Goal: Task Accomplishment & Management: Use online tool/utility

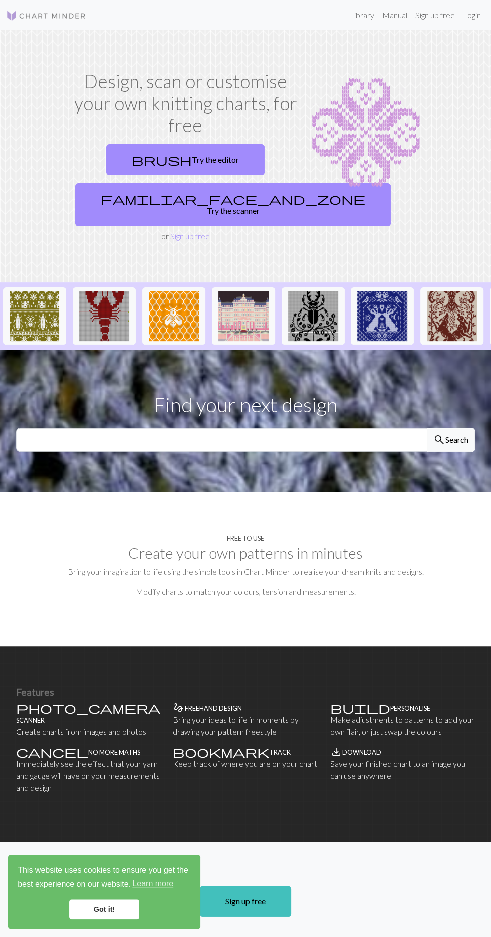
click at [168, 157] on link "brush Try the editor" at bounding box center [185, 159] width 158 height 31
click at [14, 15] on img at bounding box center [46, 16] width 80 height 12
click at [473, 15] on link "Login" at bounding box center [472, 15] width 26 height 20
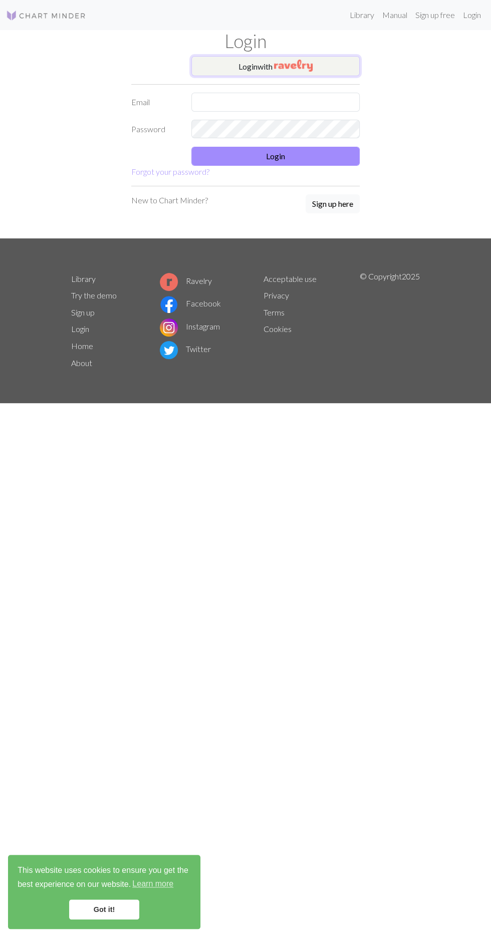
click at [232, 59] on button "Login with" at bounding box center [275, 66] width 168 height 20
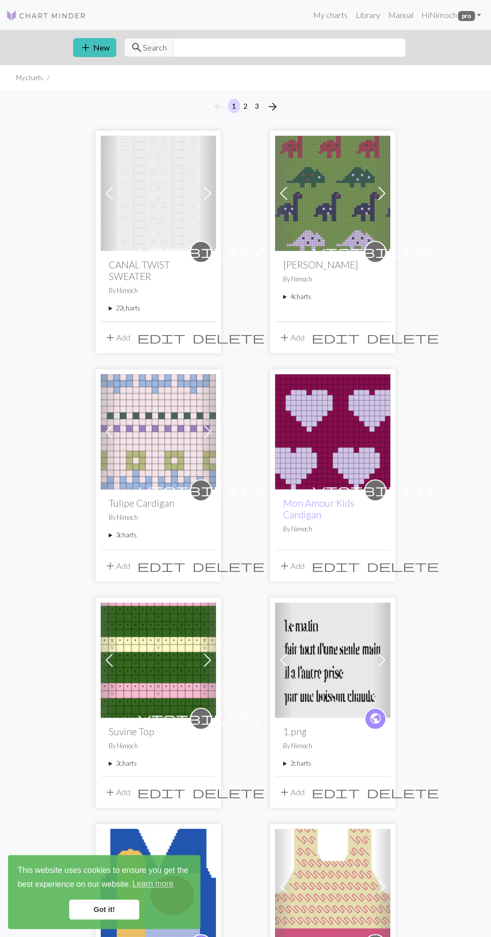
click at [110, 308] on summary "22 charts" at bounding box center [158, 309] width 99 height 10
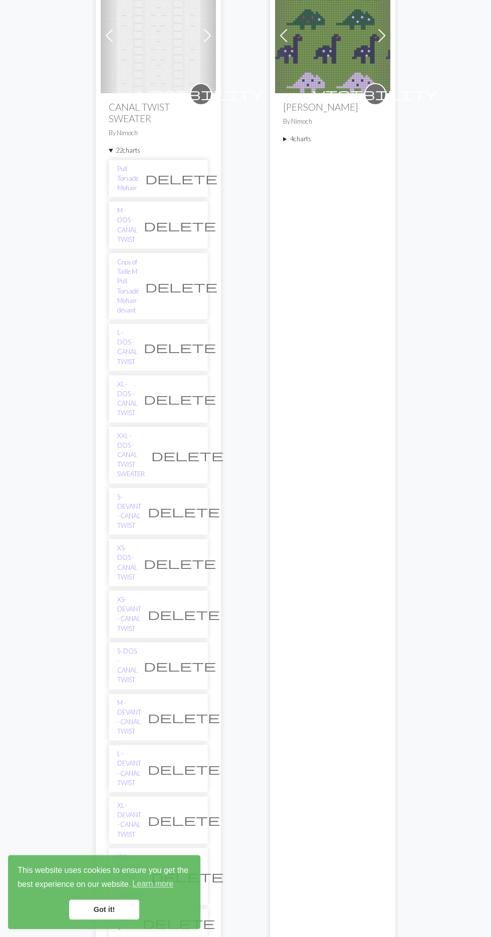
scroll to position [159, 0]
click at [138, 594] on link "XS- DEVANT - CANAL TWIST" at bounding box center [129, 613] width 24 height 39
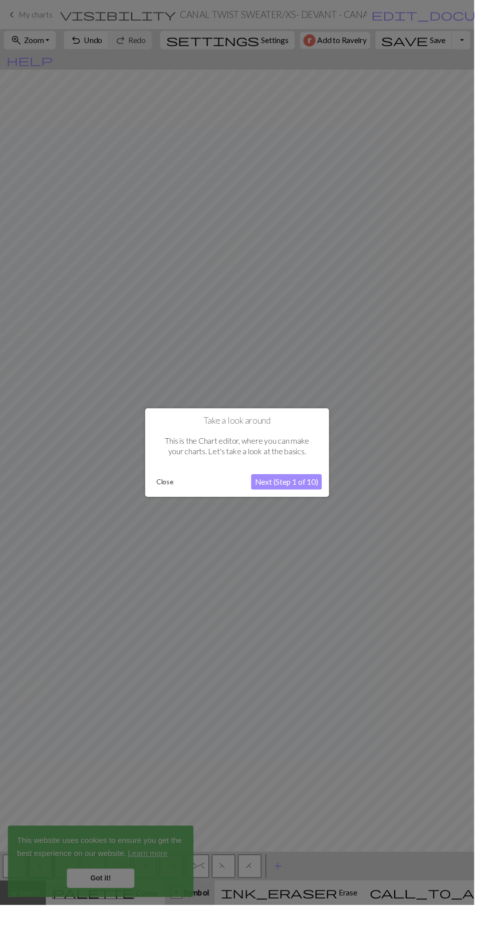
click at [173, 506] on button "Close" at bounding box center [171, 498] width 26 height 15
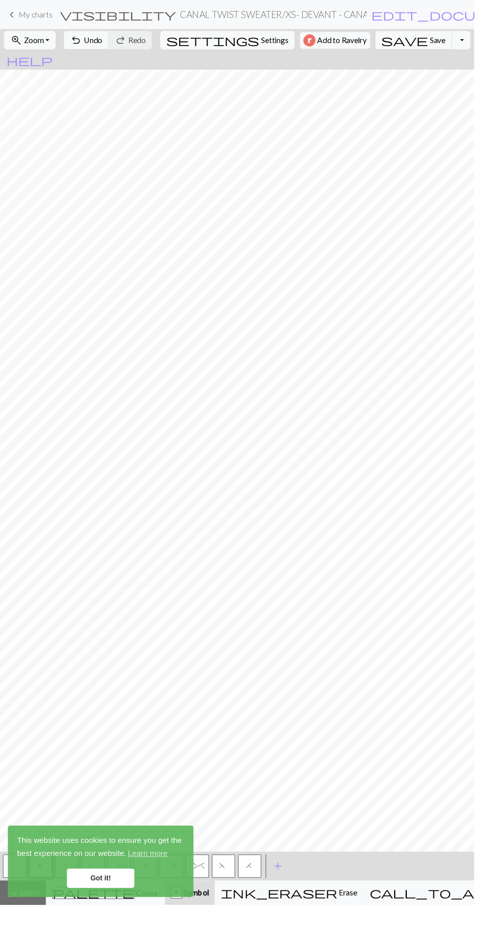
click at [468, 48] on button "Toggle Dropdown" at bounding box center [477, 41] width 19 height 19
click at [413, 83] on button "save_alt Download" at bounding box center [403, 80] width 165 height 16
click at [18, 19] on link "keyboard_arrow_left My charts" at bounding box center [30, 15] width 48 height 17
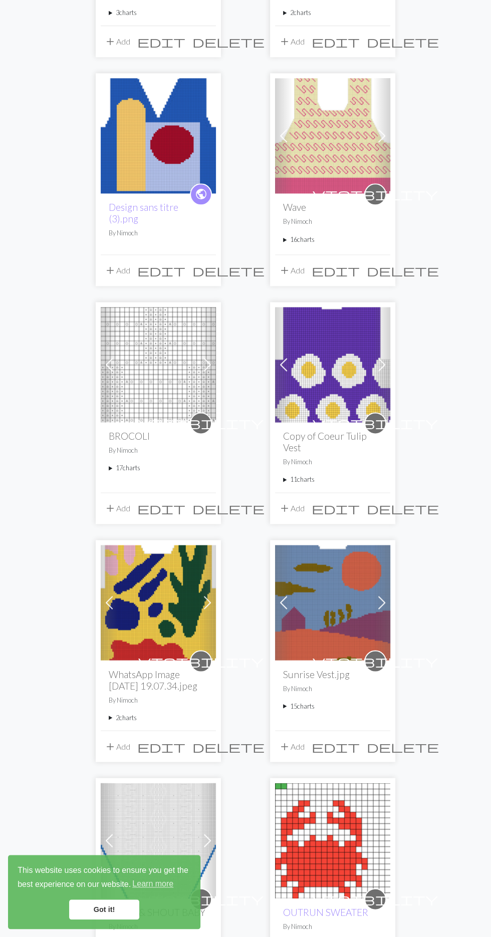
scroll to position [753, 0]
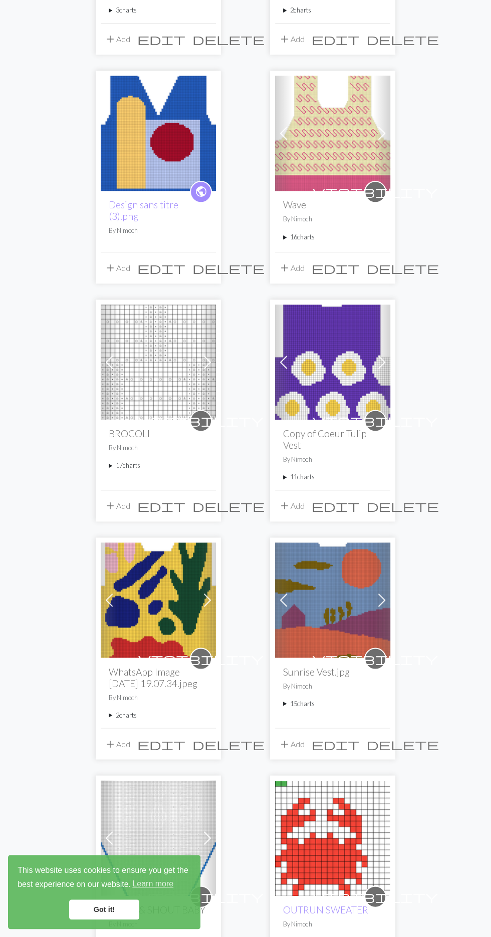
click at [114, 464] on summary "17 charts" at bounding box center [158, 466] width 99 height 10
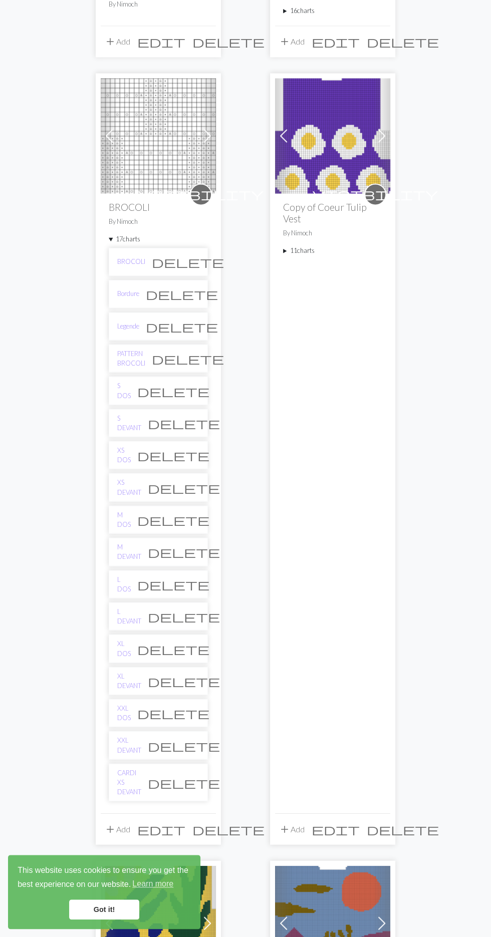
scroll to position [984, 0]
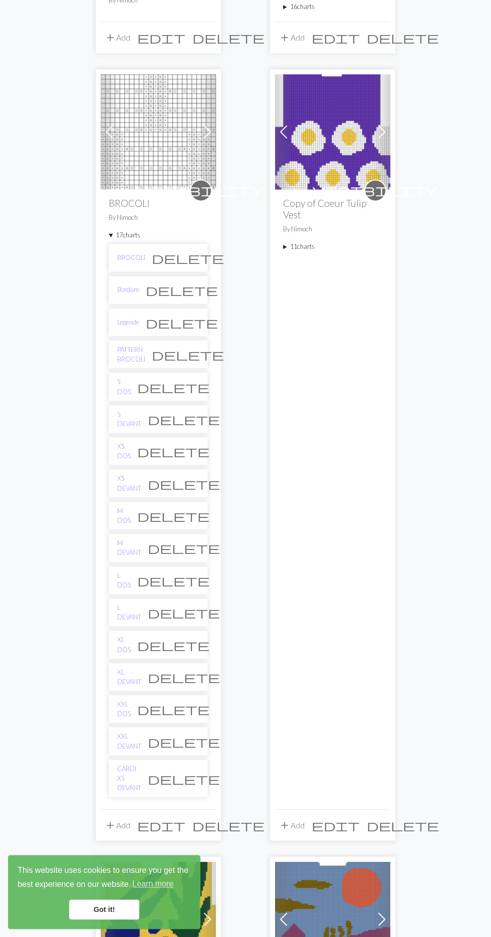
click at [130, 538] on link "M DEVANT" at bounding box center [129, 547] width 24 height 19
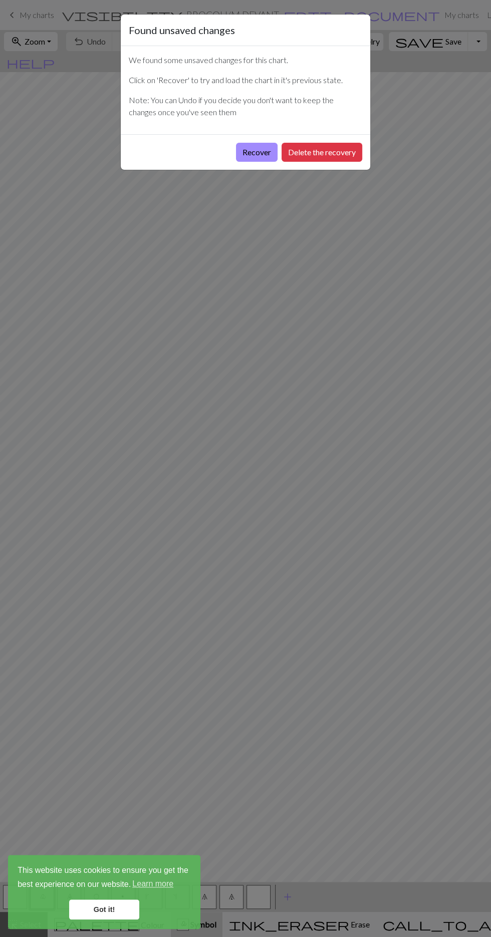
click at [321, 145] on button "Delete the recovery" at bounding box center [322, 152] width 81 height 19
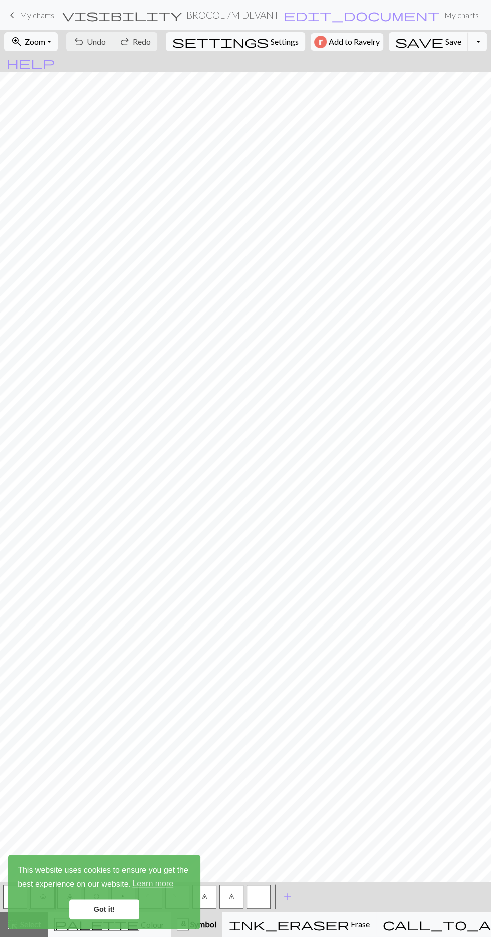
click at [445, 41] on span "Save" at bounding box center [453, 42] width 16 height 10
click at [468, 41] on button "Toggle Dropdown" at bounding box center [477, 41] width 19 height 19
click at [341, 75] on span "save_alt" at bounding box center [335, 80] width 12 height 14
click at [96, 920] on link "Got it!" at bounding box center [104, 910] width 70 height 20
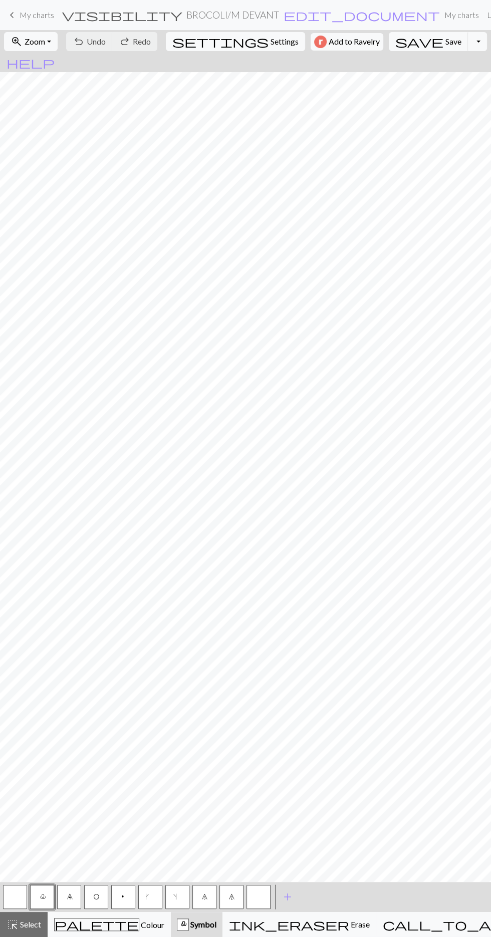
click at [468, 37] on button "Toggle Dropdown" at bounding box center [477, 41] width 19 height 19
click at [395, 82] on button "save_alt Download" at bounding box center [403, 80] width 165 height 16
click at [106, 42] on span "Undo" at bounding box center [96, 42] width 19 height 10
click at [50, 48] on button "zoom_in Zoom Zoom" at bounding box center [31, 41] width 54 height 19
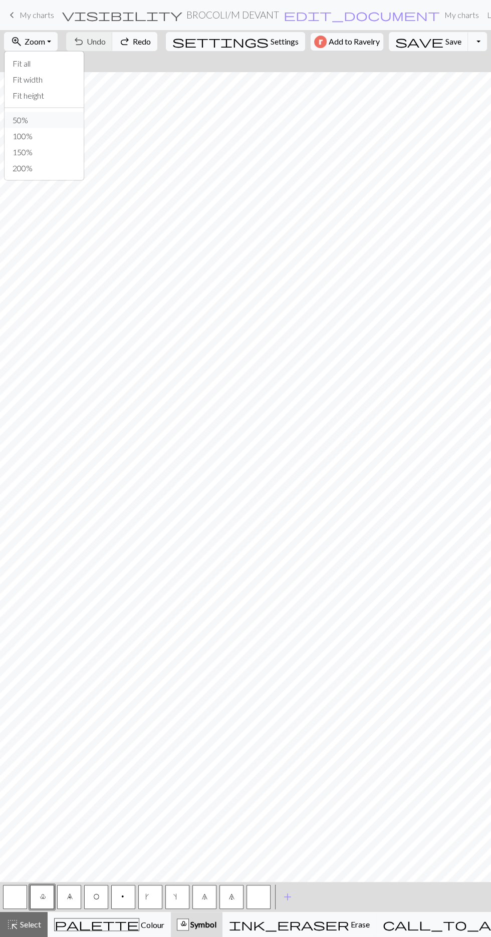
click at [42, 114] on button "50%" at bounding box center [44, 120] width 79 height 16
click at [16, 15] on span "keyboard_arrow_left" at bounding box center [12, 15] width 12 height 14
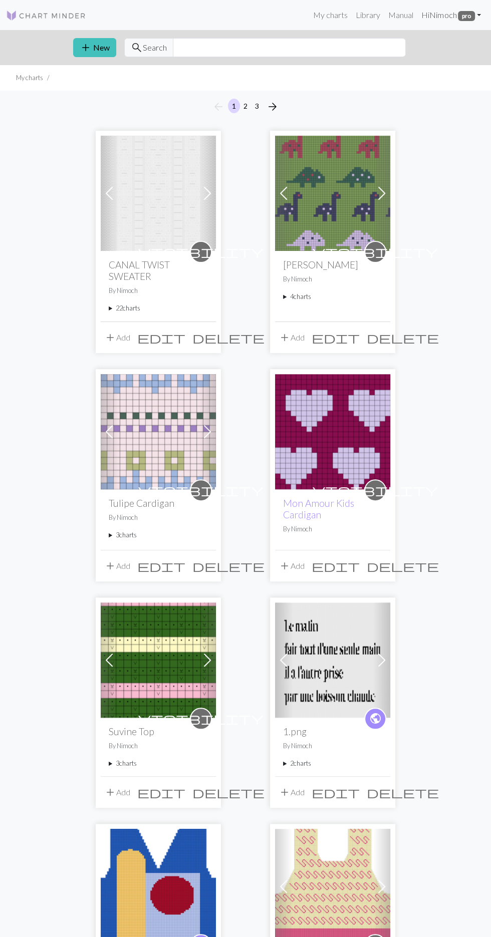
click at [460, 11] on span "pro" at bounding box center [466, 16] width 17 height 10
click at [439, 48] on link "Account settings" at bounding box center [444, 43] width 65 height 20
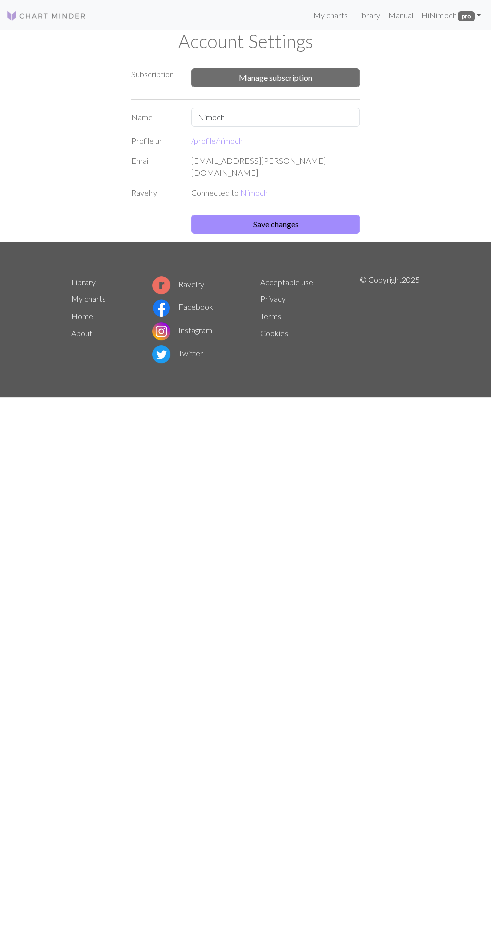
click at [84, 294] on link "My charts" at bounding box center [88, 299] width 35 height 10
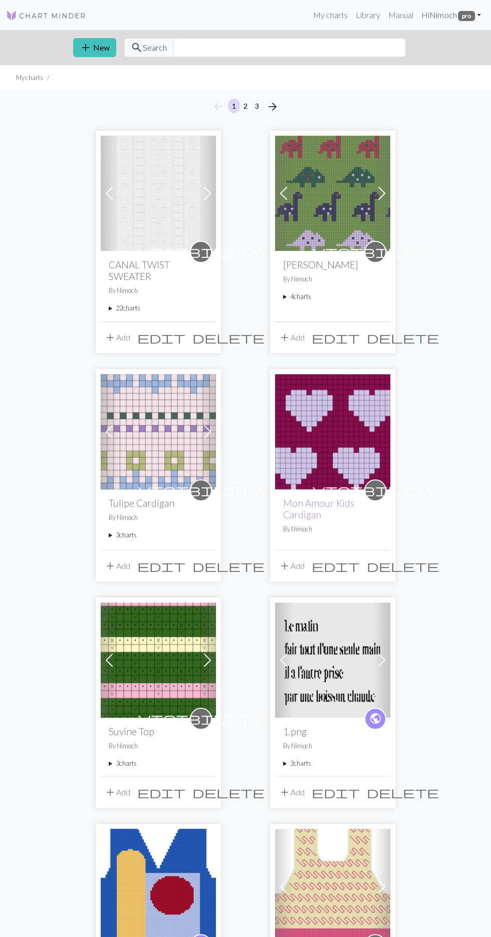
click at [460, 19] on span "pro" at bounding box center [466, 16] width 17 height 10
click at [430, 48] on link "Account settings" at bounding box center [444, 43] width 65 height 20
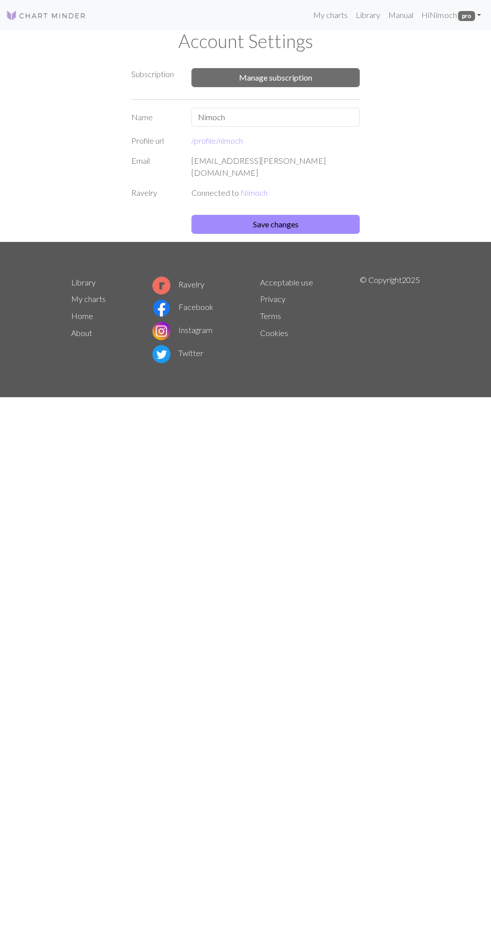
click at [81, 328] on link "About" at bounding box center [81, 333] width 21 height 10
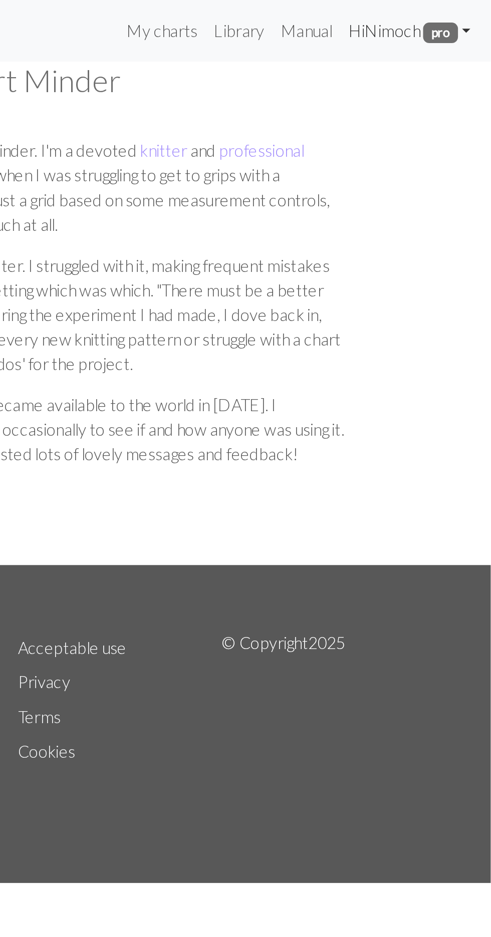
click at [449, 18] on link "Hi Nimoch pro" at bounding box center [451, 15] width 68 height 20
click at [358, 58] on h3 "An introduction..." at bounding box center [245, 58] width 349 height 12
click at [389, 16] on link "Manual" at bounding box center [400, 15] width 33 height 20
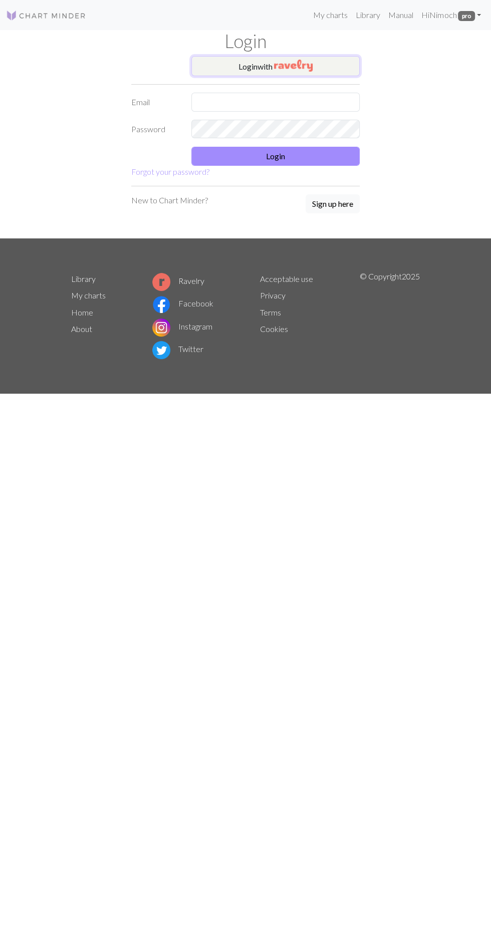
click at [231, 67] on button "Login with" at bounding box center [275, 66] width 168 height 20
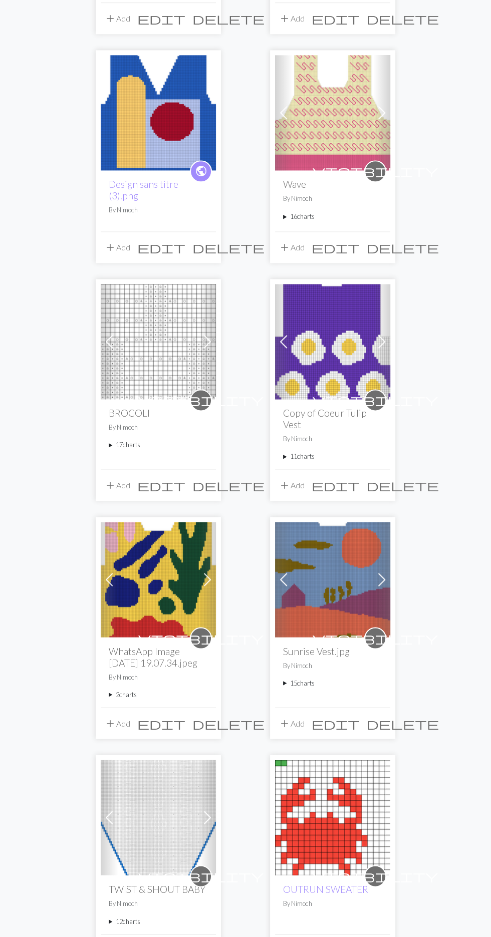
scroll to position [838, 0]
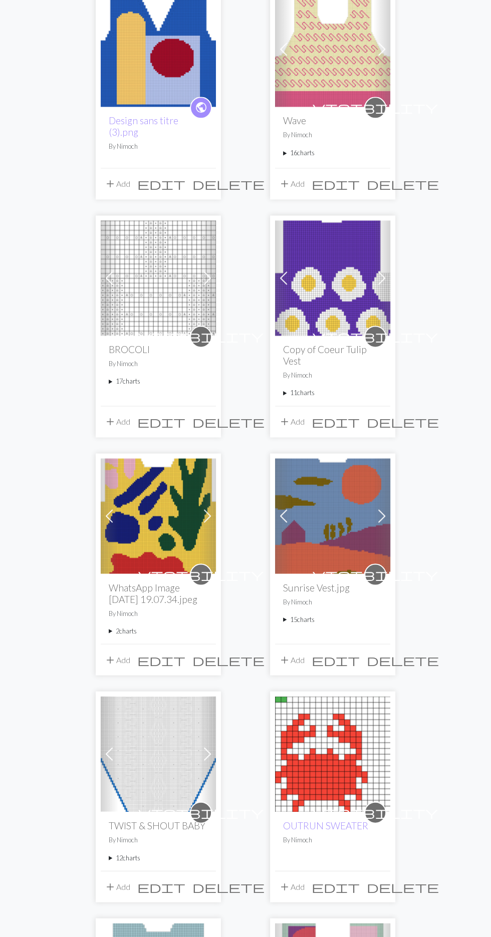
click at [116, 377] on summary "17 charts" at bounding box center [158, 382] width 99 height 10
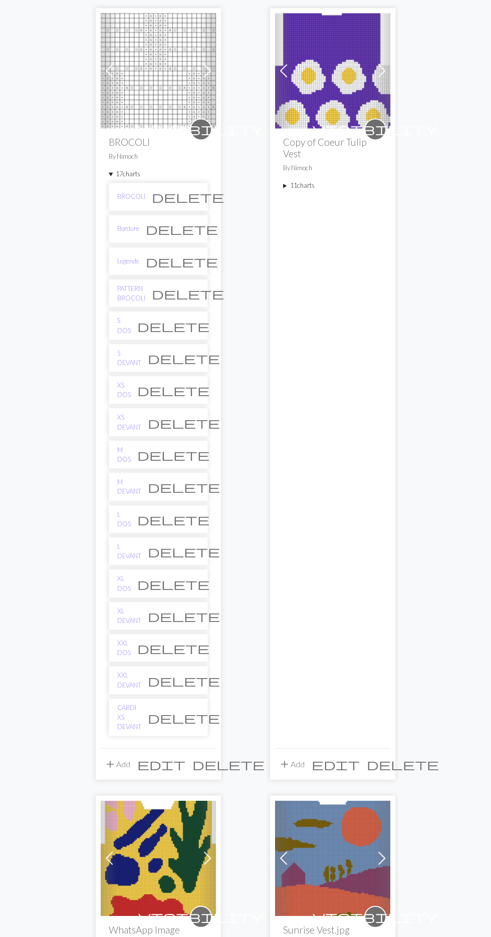
scroll to position [1050, 0]
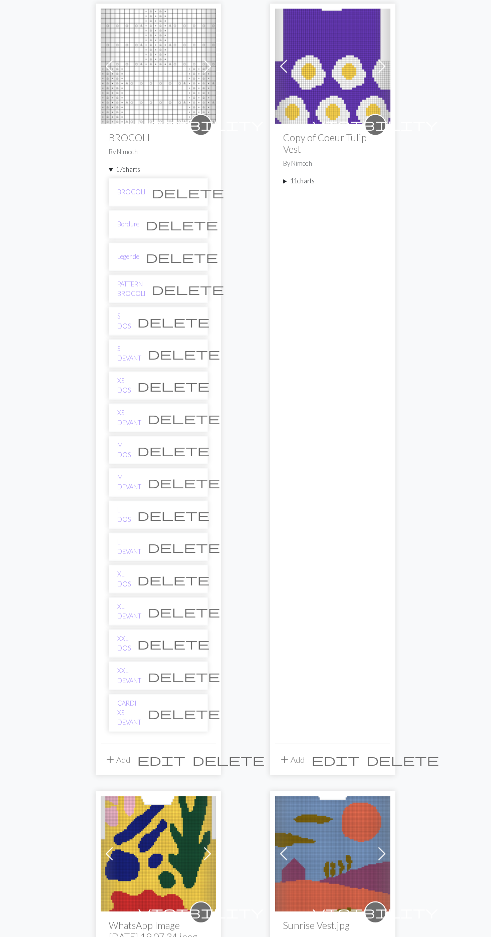
click at [125, 476] on link "M DEVANT" at bounding box center [129, 481] width 24 height 19
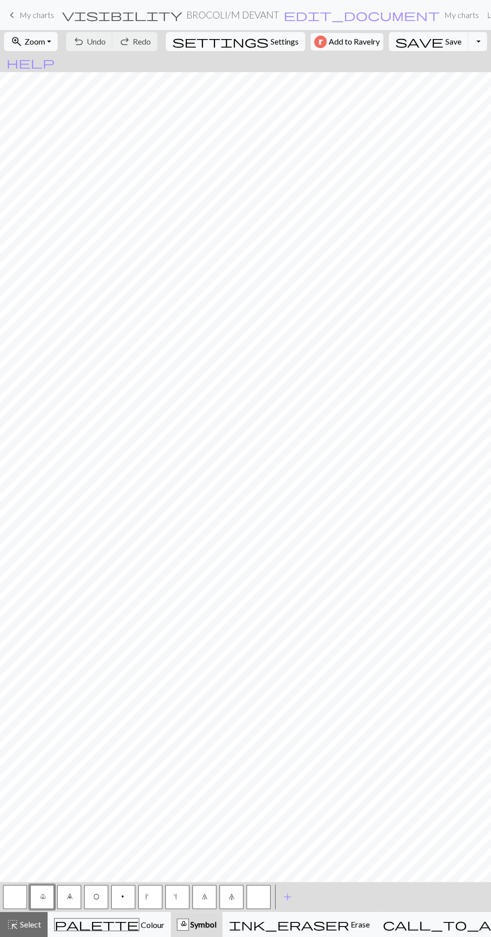
click at [44, 41] on span "Zoom" at bounding box center [35, 42] width 21 height 10
click at [28, 125] on button "50%" at bounding box center [44, 120] width 79 height 16
